Goal: Transaction & Acquisition: Obtain resource

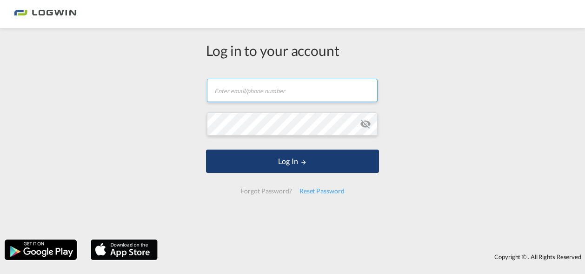
type input "[PERSON_NAME][EMAIL_ADDRESS][PERSON_NAME][DOMAIN_NAME]"
click at [296, 167] on button "Log In" at bounding box center [292, 160] width 173 height 23
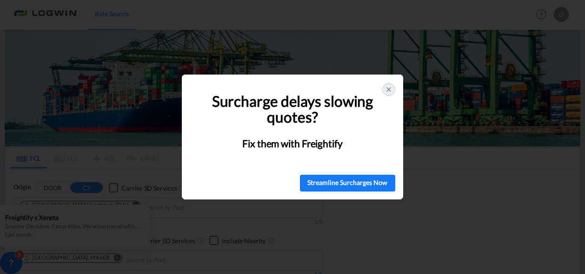
click at [386, 86] on icon at bounding box center [388, 89] width 7 height 7
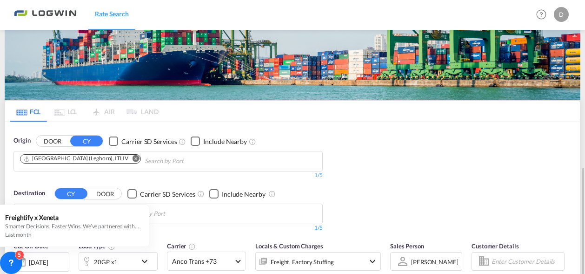
scroll to position [140, 0]
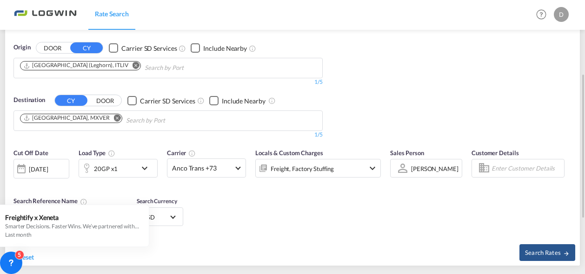
click at [133, 62] on md-icon "Remove" at bounding box center [136, 65] width 7 height 7
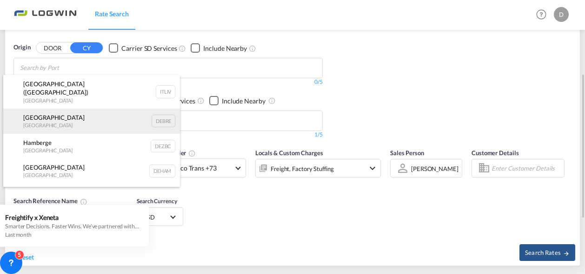
click at [83, 117] on div "Bremen [GEOGRAPHIC_DATA] DEBRE" at bounding box center [91, 120] width 177 height 25
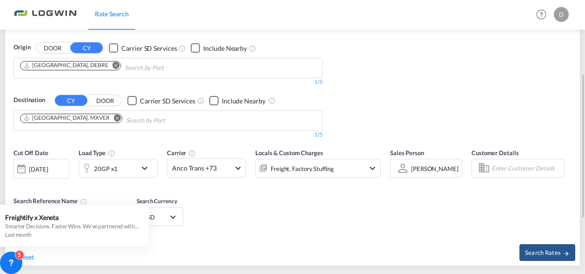
click at [113, 65] on md-icon "Remove" at bounding box center [116, 65] width 7 height 7
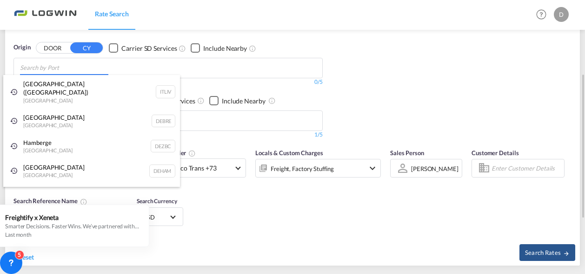
click at [85, 63] on body "Rate Search Rate Search Help Resources Product Release D My Profile Logout FCL …" at bounding box center [292, 137] width 585 height 274
type input "t"
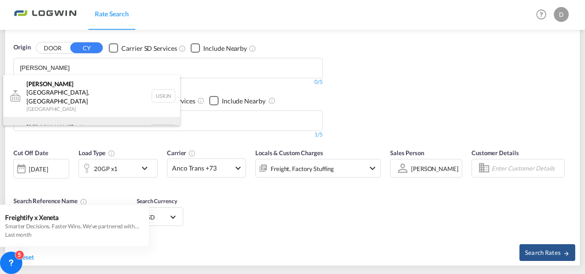
type input "[PERSON_NAME]"
click at [64, 117] on div "[PERSON_NAME] erdam [GEOGRAPHIC_DATA] NLRTM" at bounding box center [91, 131] width 177 height 28
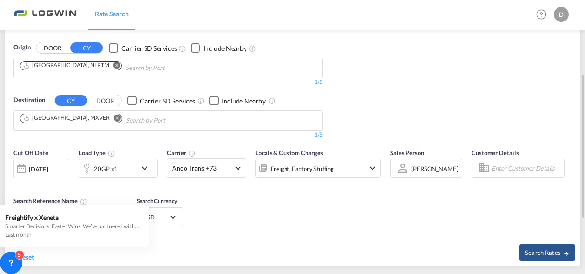
scroll to position [233, 0]
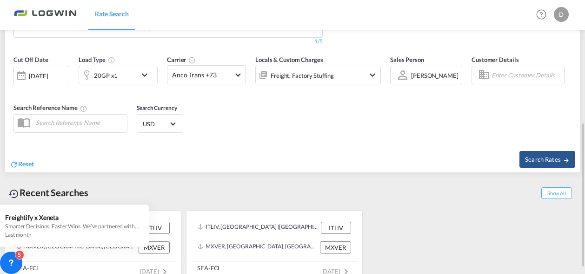
click at [44, 72] on div "[DATE]" at bounding box center [38, 76] width 19 height 8
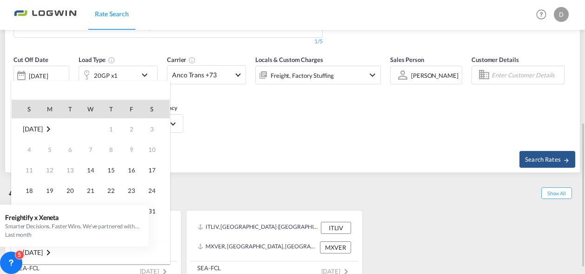
scroll to position [370, 0]
click at [133, 171] on span "15" at bounding box center [131, 169] width 19 height 19
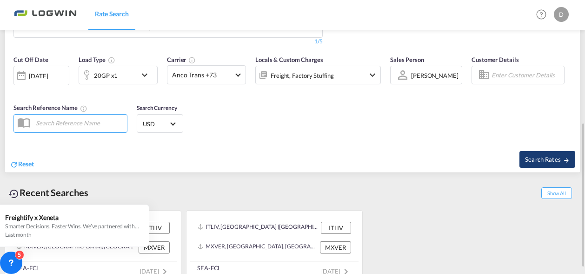
click at [545, 160] on span "Search Rates" at bounding box center [547, 158] width 45 height 7
type input "NLRTM to MXVER / [DATE]"
